Goal: Answer question/provide support

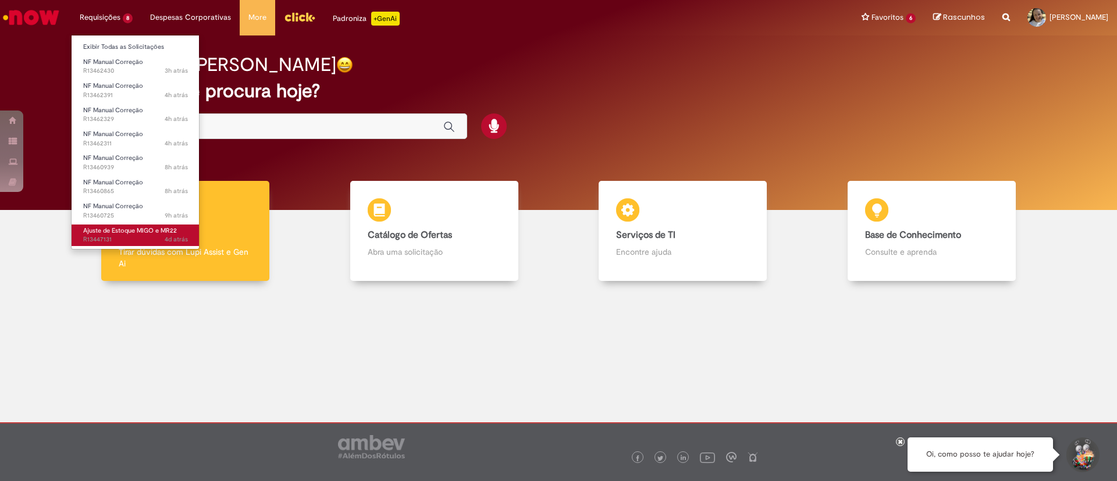
click at [102, 235] on span "4d atrás 4 dias atrás R13447131" at bounding box center [135, 239] width 105 height 9
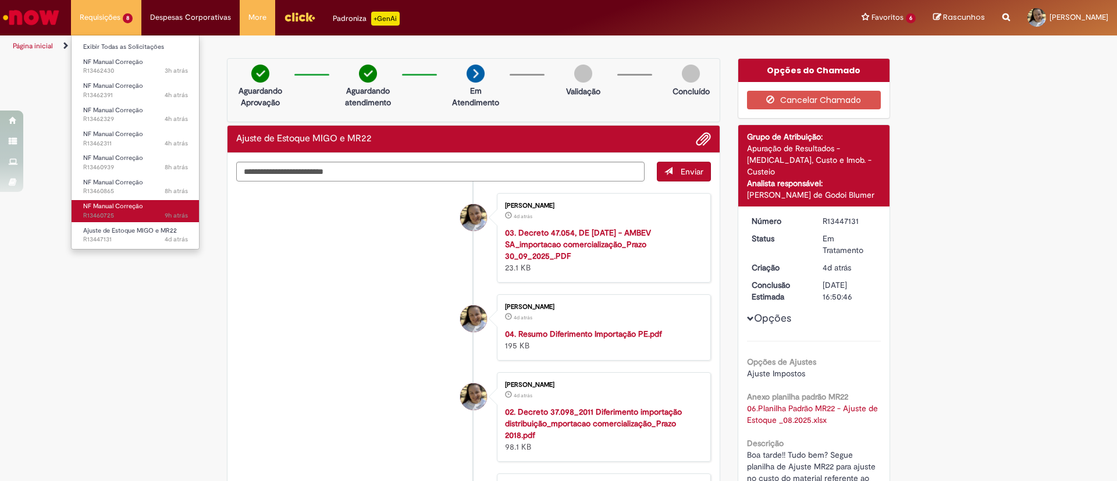
click at [129, 208] on span "NF Manual Correção" at bounding box center [113, 206] width 60 height 9
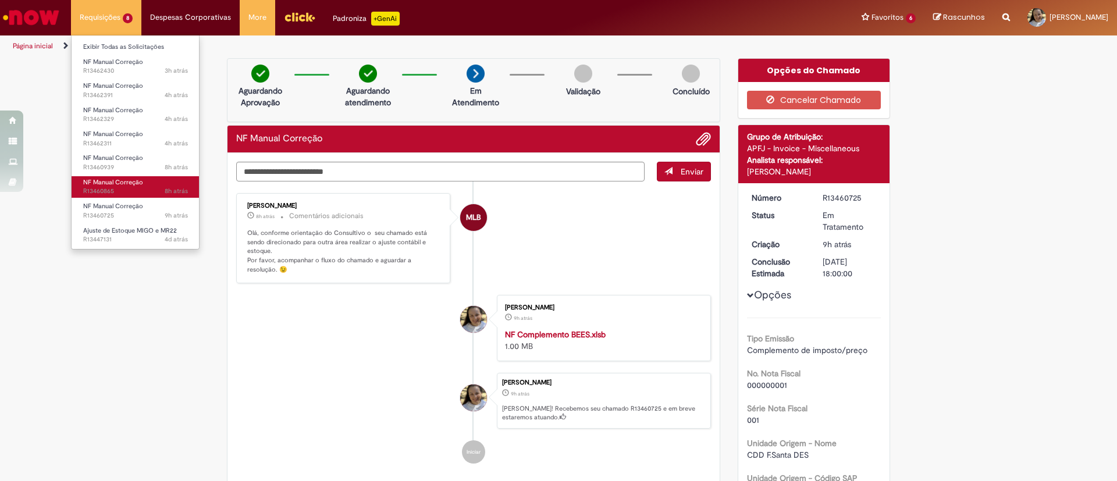
click at [131, 184] on span "NF Manual Correção" at bounding box center [113, 182] width 60 height 9
click at [132, 183] on span "NF Manual Correção" at bounding box center [113, 182] width 60 height 9
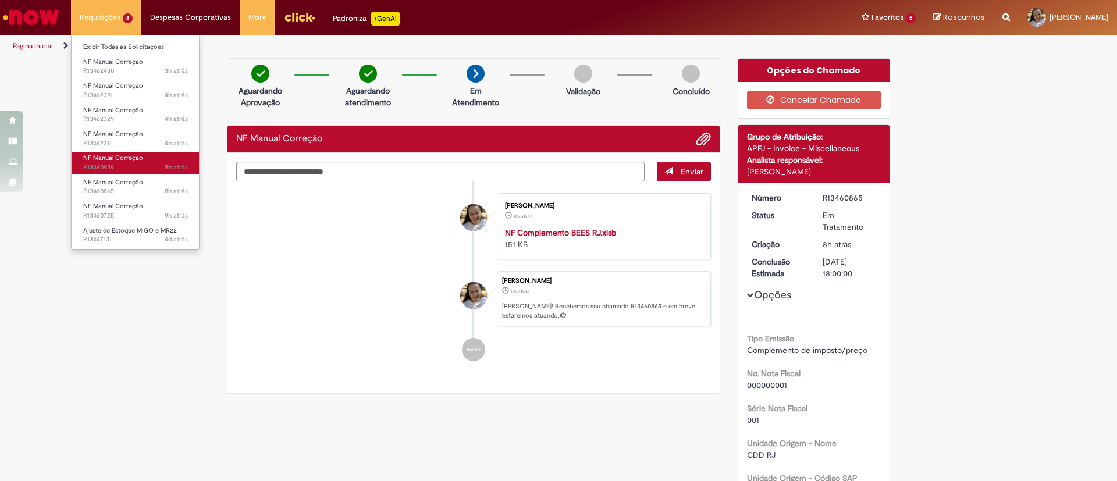
click at [122, 163] on span "8h atrás 8 horas atrás R13460939" at bounding box center [135, 167] width 105 height 9
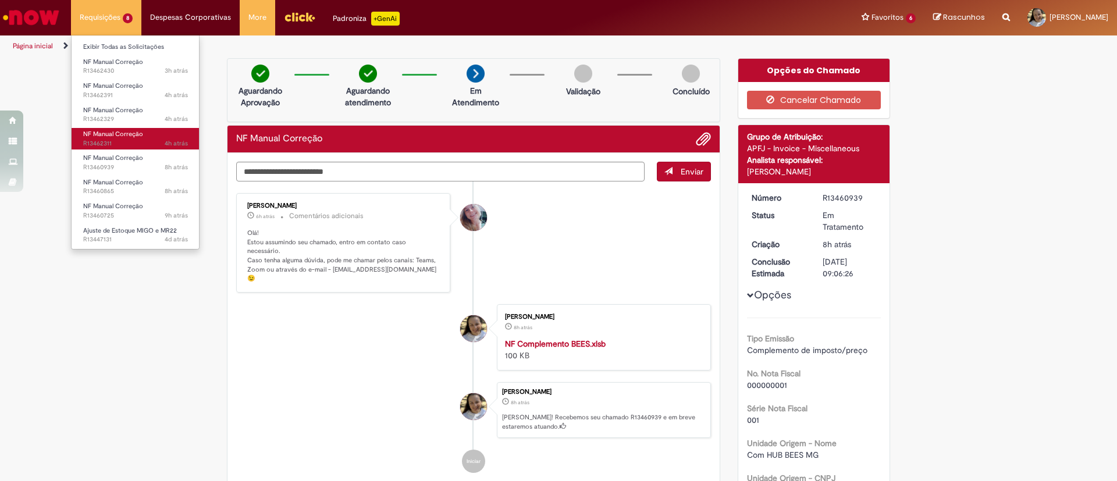
click at [116, 135] on span "NF Manual Correção" at bounding box center [113, 134] width 60 height 9
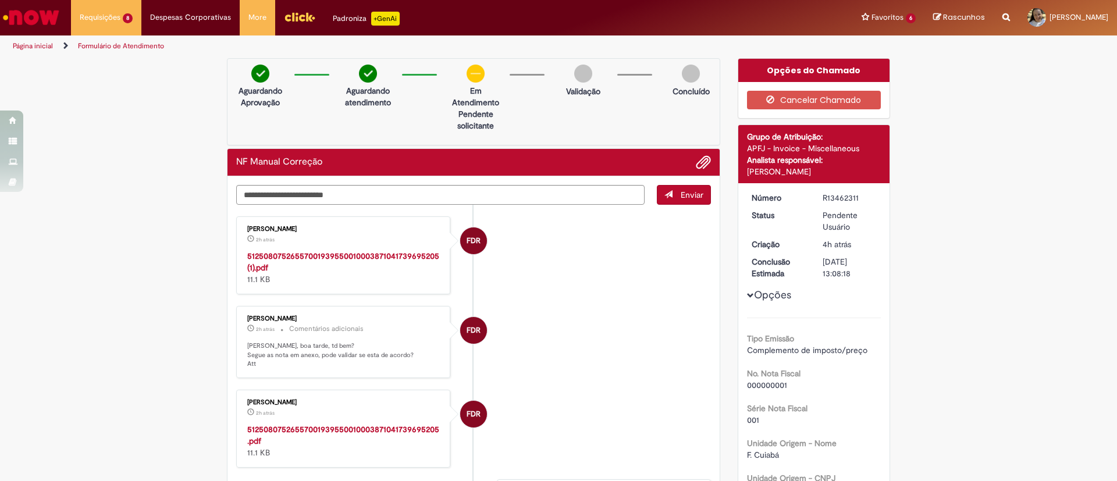
click at [301, 252] on strong "51250807526557001939550010003871041739695205 (1).pdf" at bounding box center [343, 262] width 192 height 22
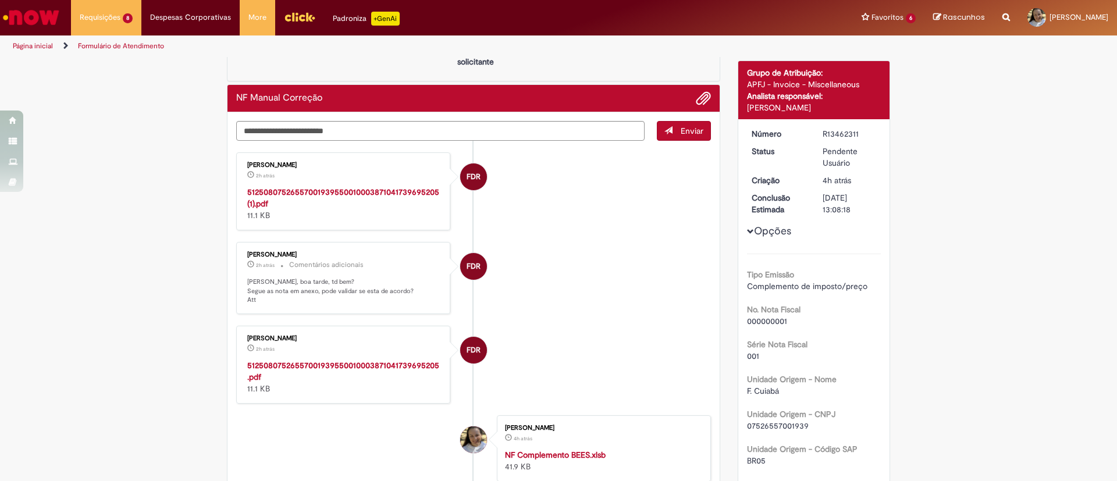
scroll to position [87, 0]
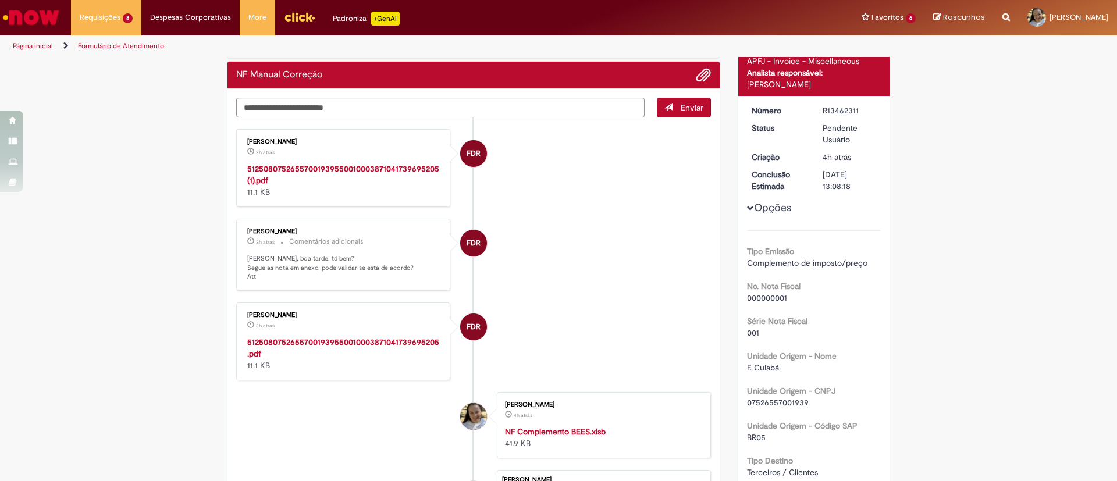
click at [298, 343] on strong "51250807526557001939550010003871041739695205.pdf" at bounding box center [343, 348] width 192 height 22
click at [295, 339] on strong "51250807526557001939550010003871041739695205.pdf" at bounding box center [343, 348] width 192 height 22
click at [293, 112] on textarea "Digite sua mensagem aqui..." at bounding box center [440, 108] width 408 height 20
type textarea "*******"
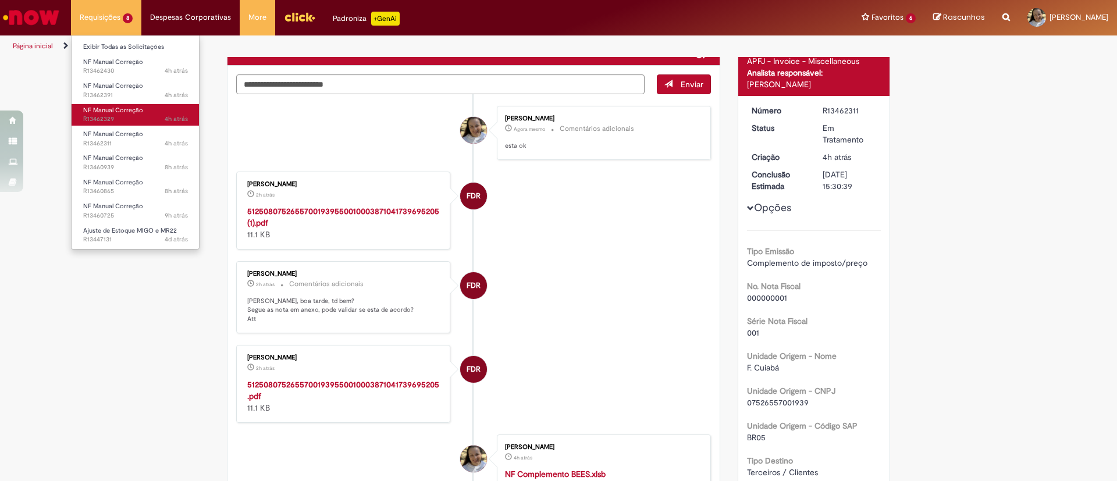
click at [90, 115] on span "4h atrás 4 horas atrás R13462329" at bounding box center [135, 119] width 105 height 9
click at [113, 113] on span "NF Manual Correção" at bounding box center [113, 110] width 60 height 9
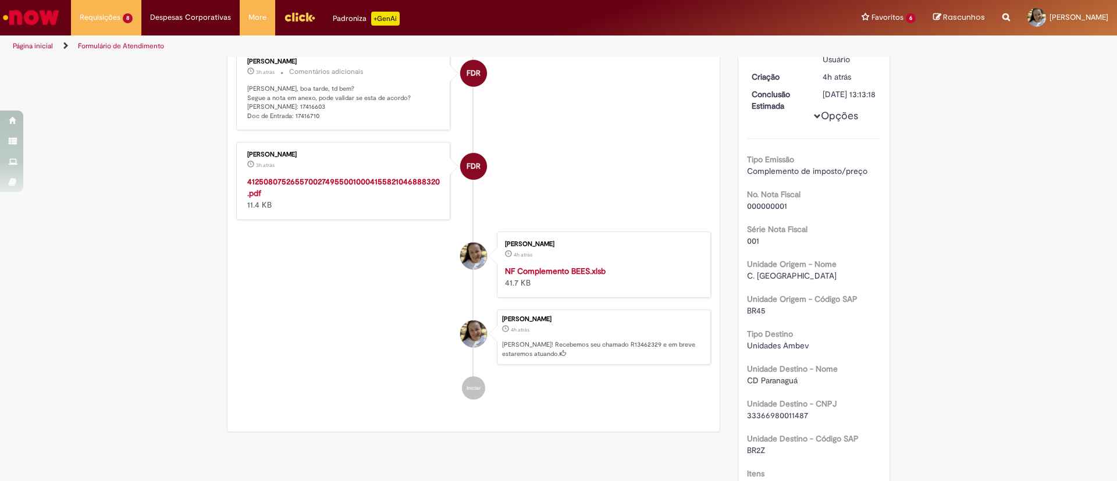
scroll to position [175, 0]
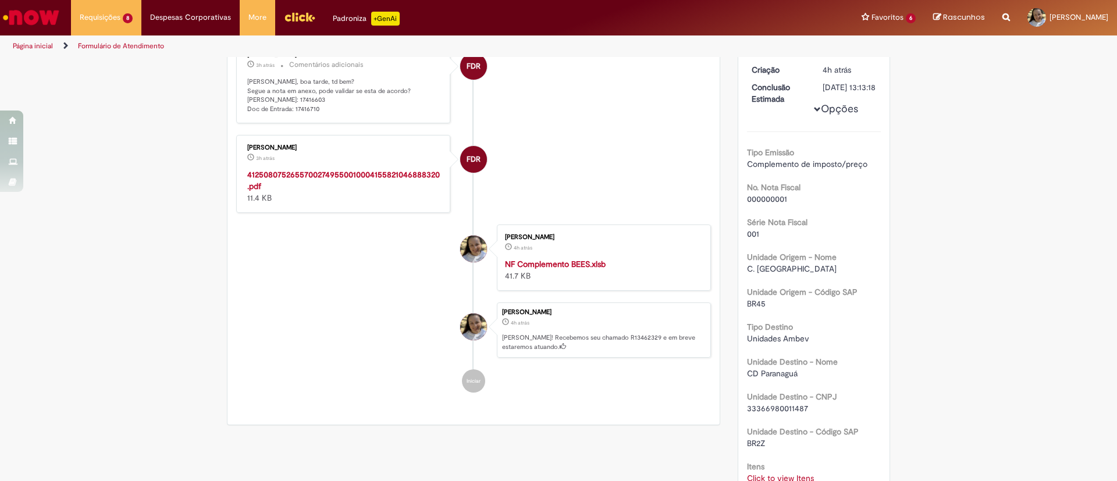
click at [346, 169] on strong "41250807526557002749550010004155821046888320.pdf" at bounding box center [343, 180] width 193 height 22
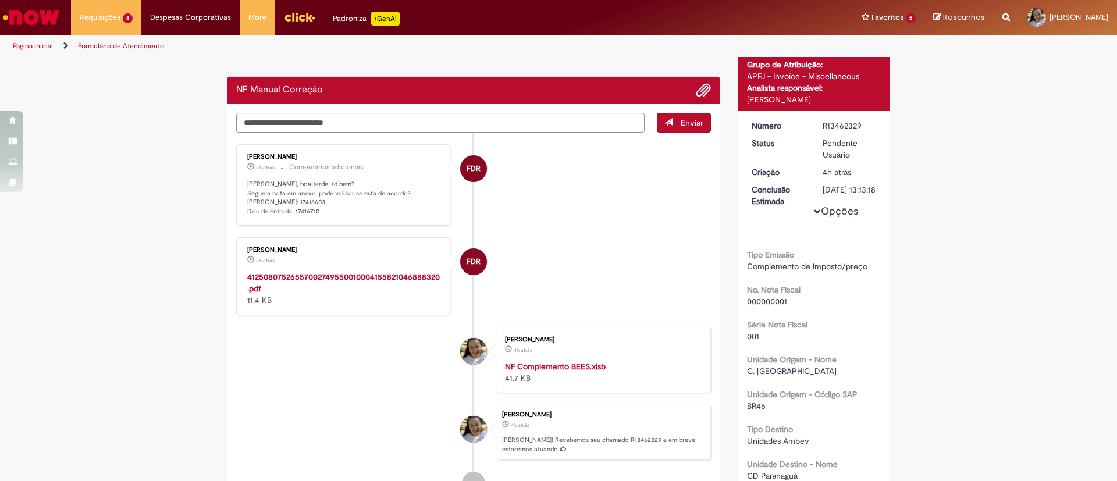
scroll to position [0, 0]
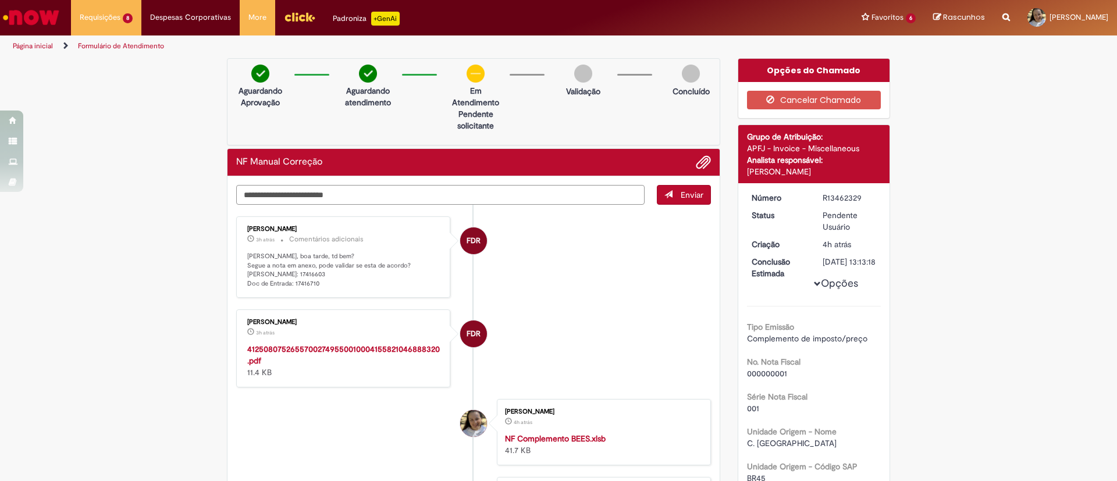
click at [284, 195] on textarea "Digite sua mensagem aqui..." at bounding box center [440, 195] width 408 height 20
type textarea "*******"
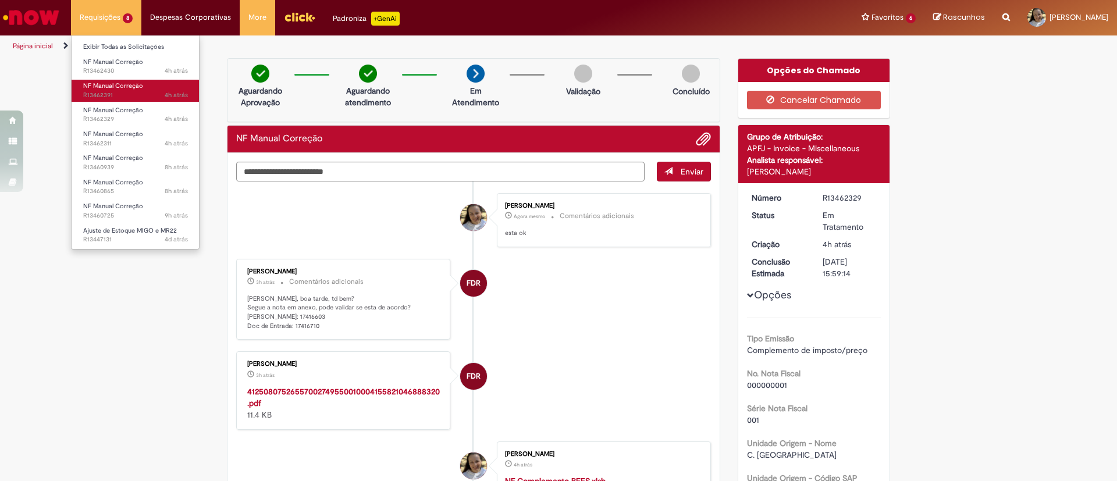
click at [102, 91] on span "4h atrás 4 horas atrás R13462391" at bounding box center [135, 95] width 105 height 9
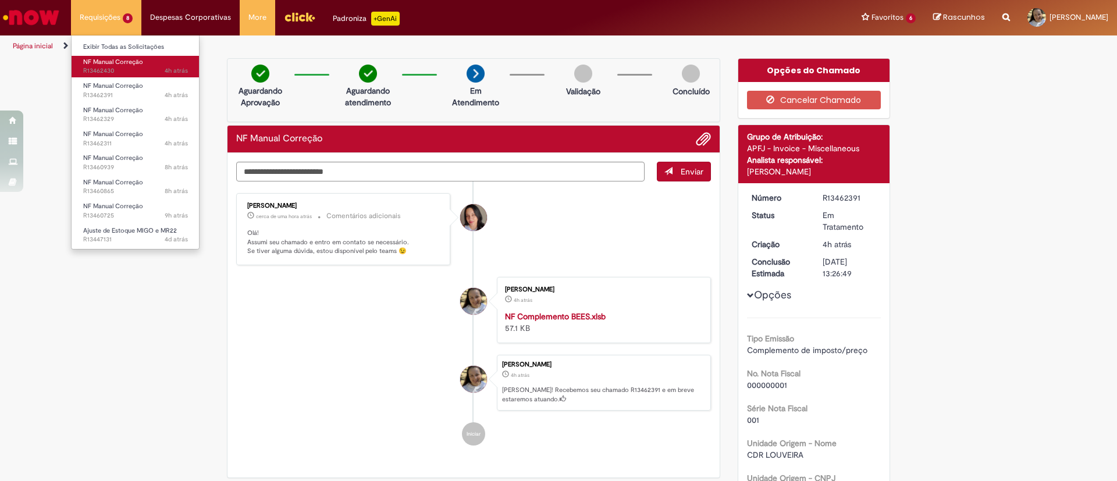
click at [124, 69] on span "4h atrás 4 horas atrás R13462430" at bounding box center [135, 70] width 105 height 9
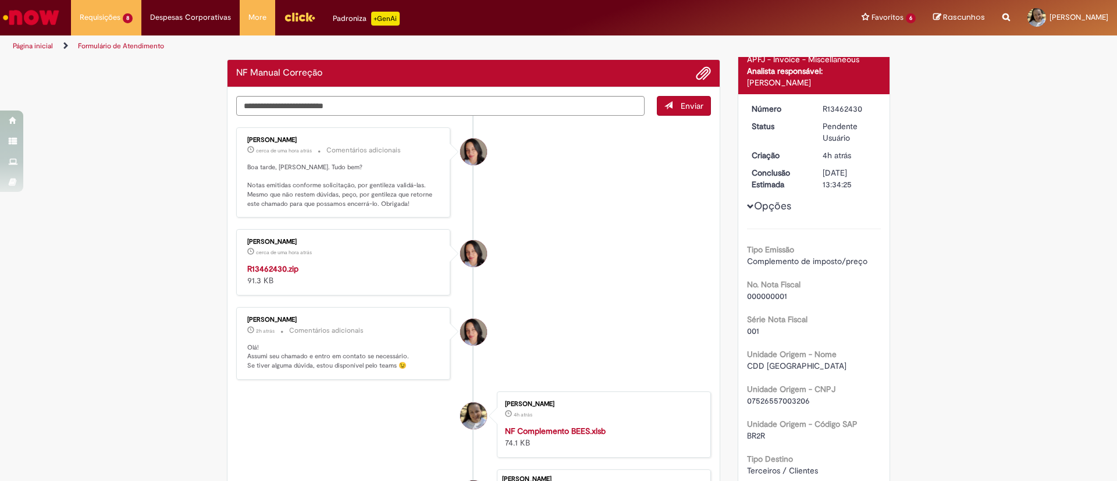
scroll to position [175, 0]
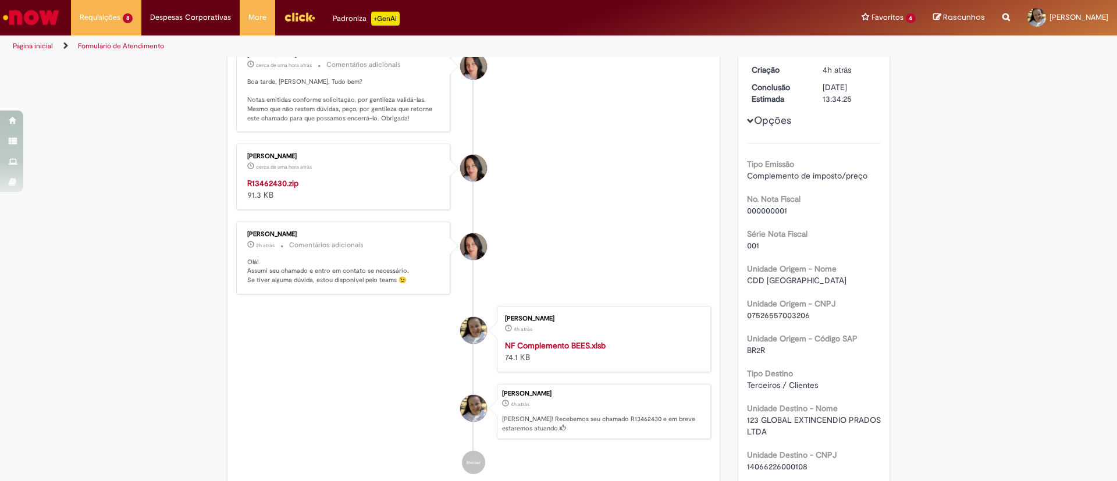
click at [268, 179] on strong "R13462430.zip" at bounding box center [272, 183] width 51 height 10
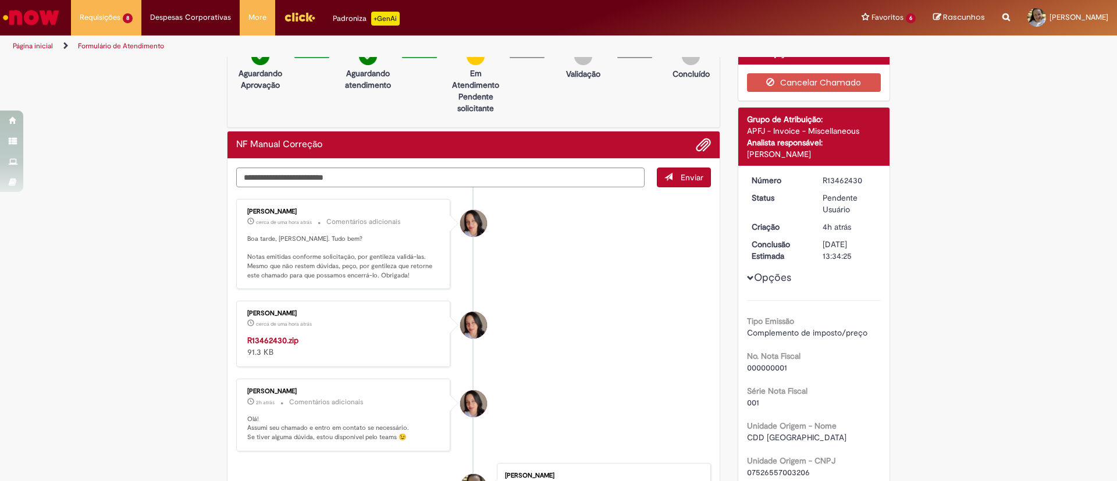
scroll to position [0, 0]
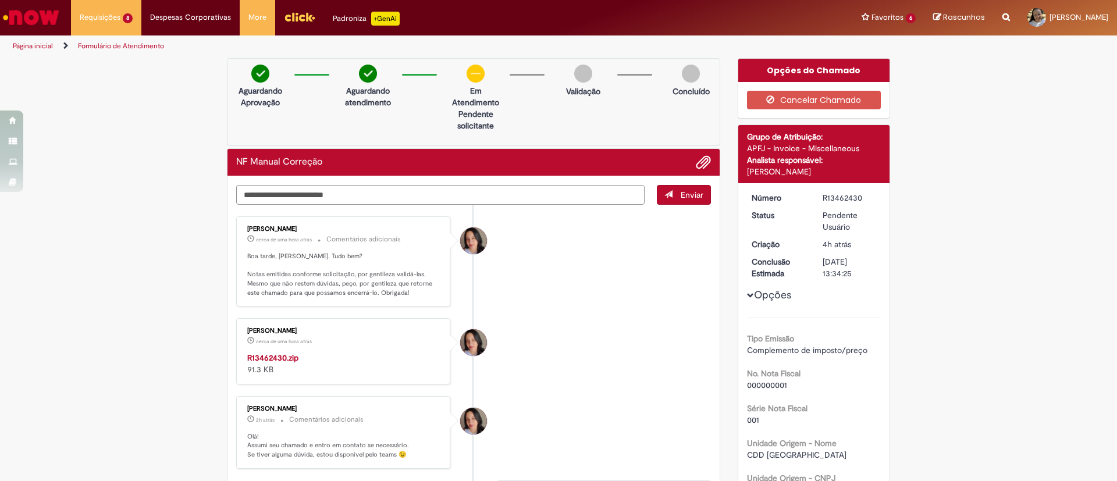
click at [259, 201] on textarea "Digite sua mensagem aqui..." at bounding box center [440, 195] width 408 height 20
type textarea "*******"
click at [693, 198] on span "Enviar" at bounding box center [692, 195] width 23 height 10
